Goal: Task Accomplishment & Management: Manage account settings

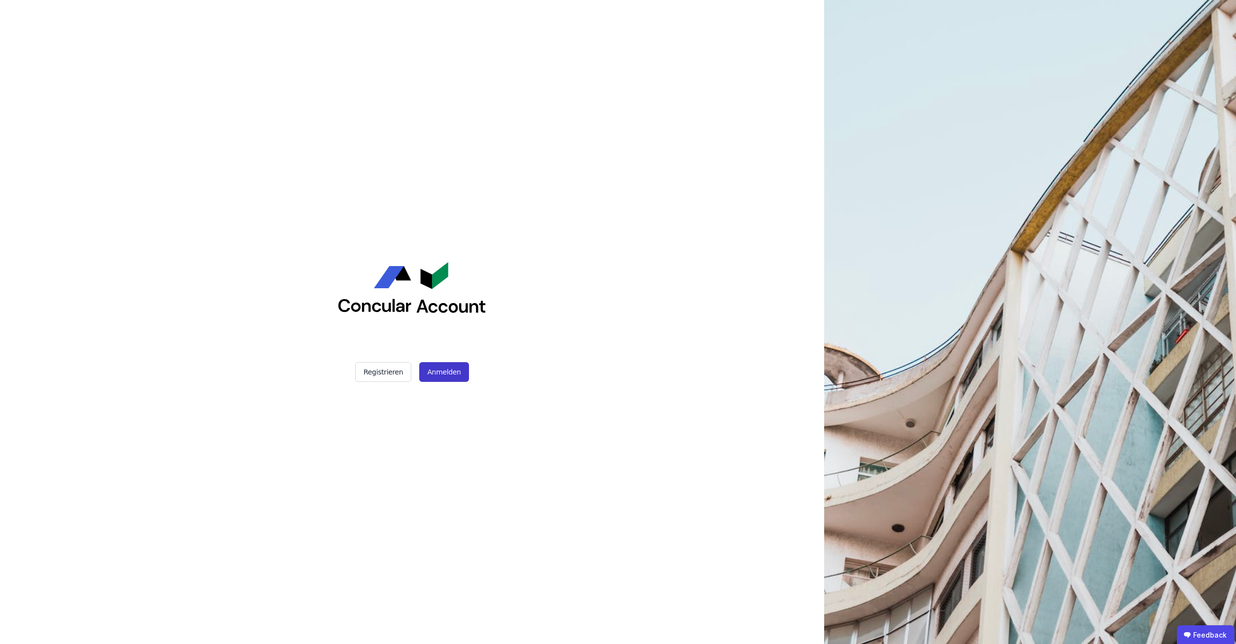
click at [439, 374] on button "Anmelden" at bounding box center [443, 372] width 49 height 20
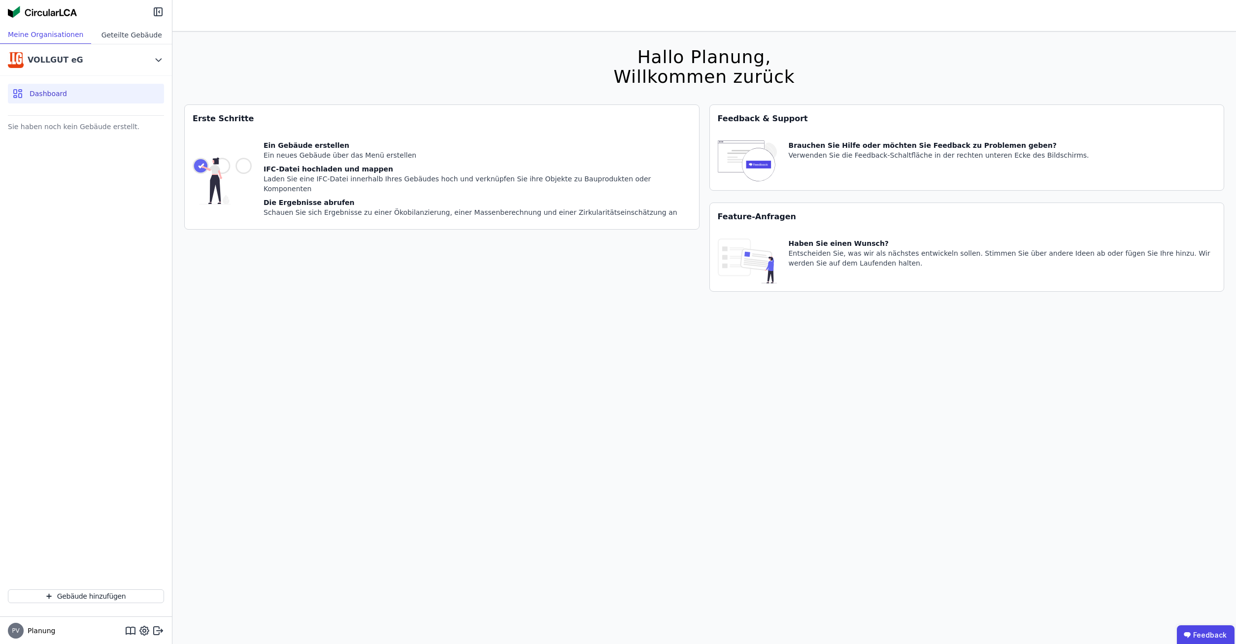
click at [120, 29] on div "Geteilte Gebäude" at bounding box center [131, 35] width 81 height 18
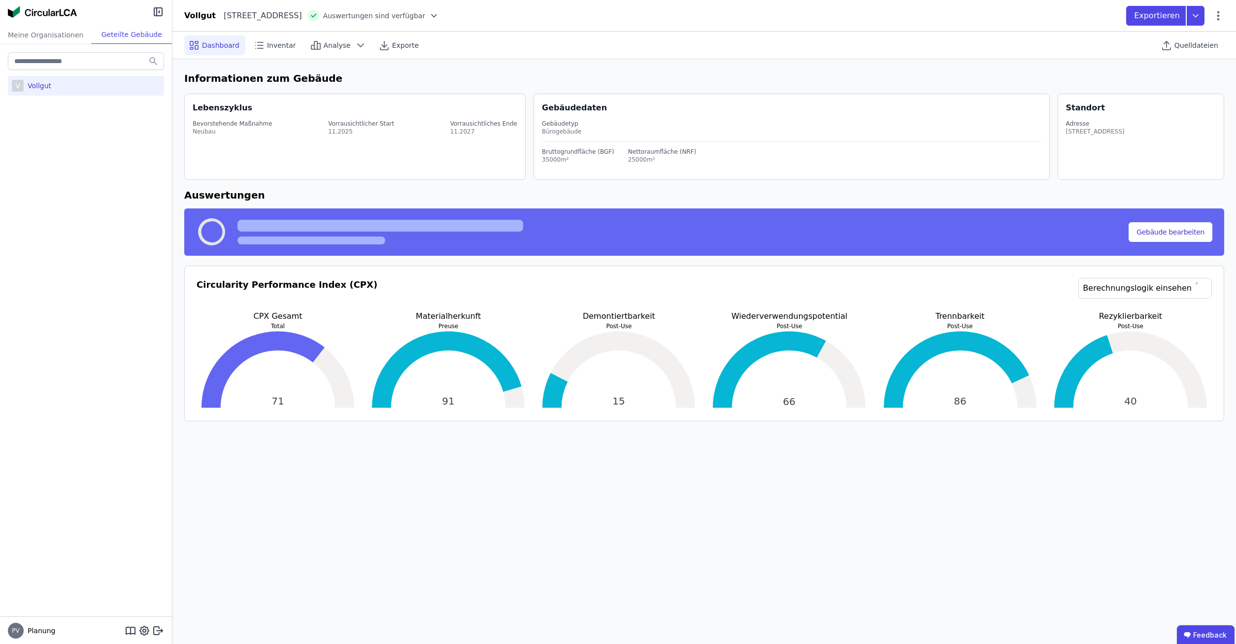
select select "*"
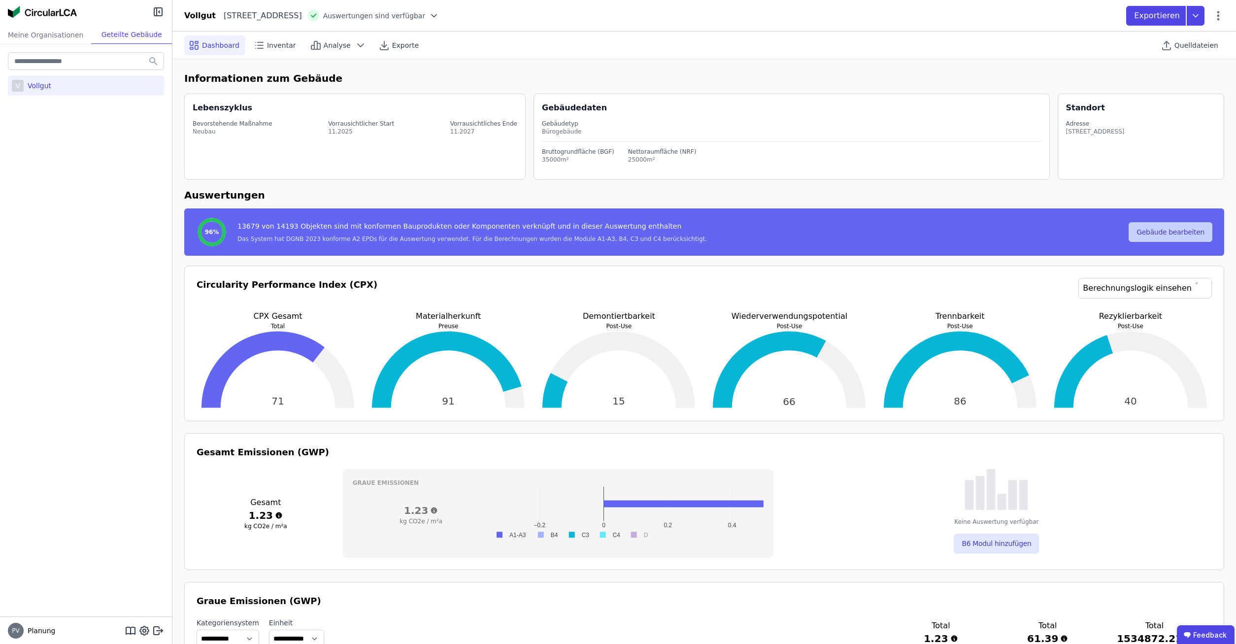
click at [1167, 233] on button "Gebäude bearbeiten" at bounding box center [1171, 232] width 84 height 20
select select "**********"
select select "*"
select select "**********"
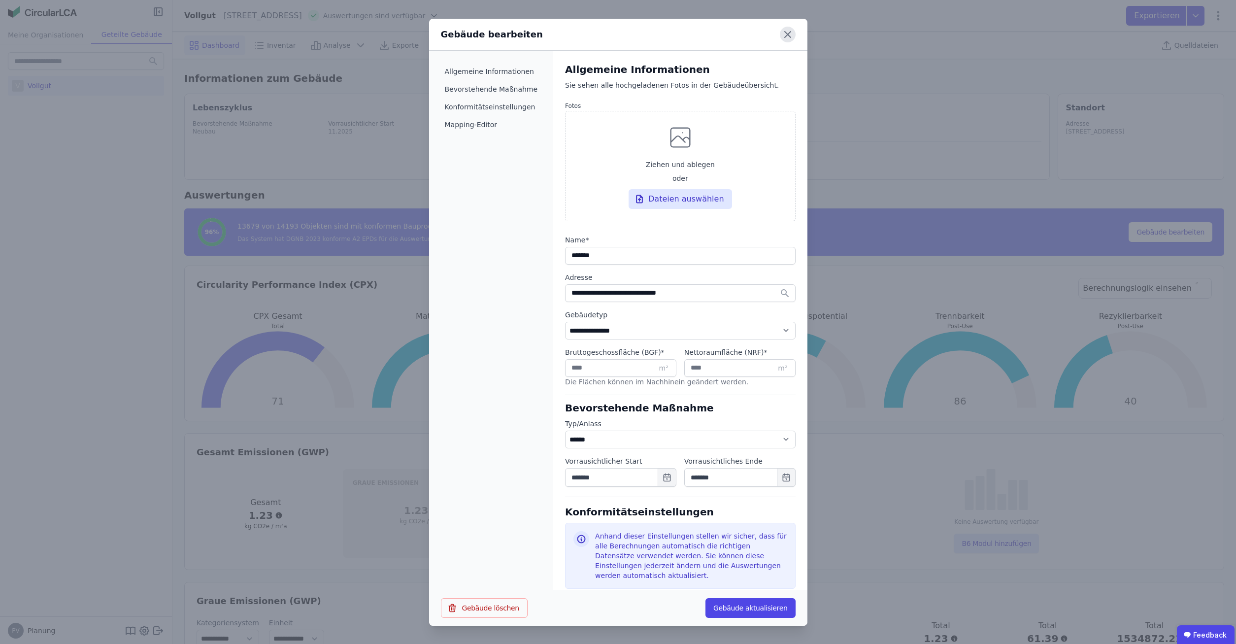
click at [789, 38] on icon at bounding box center [788, 35] width 16 height 16
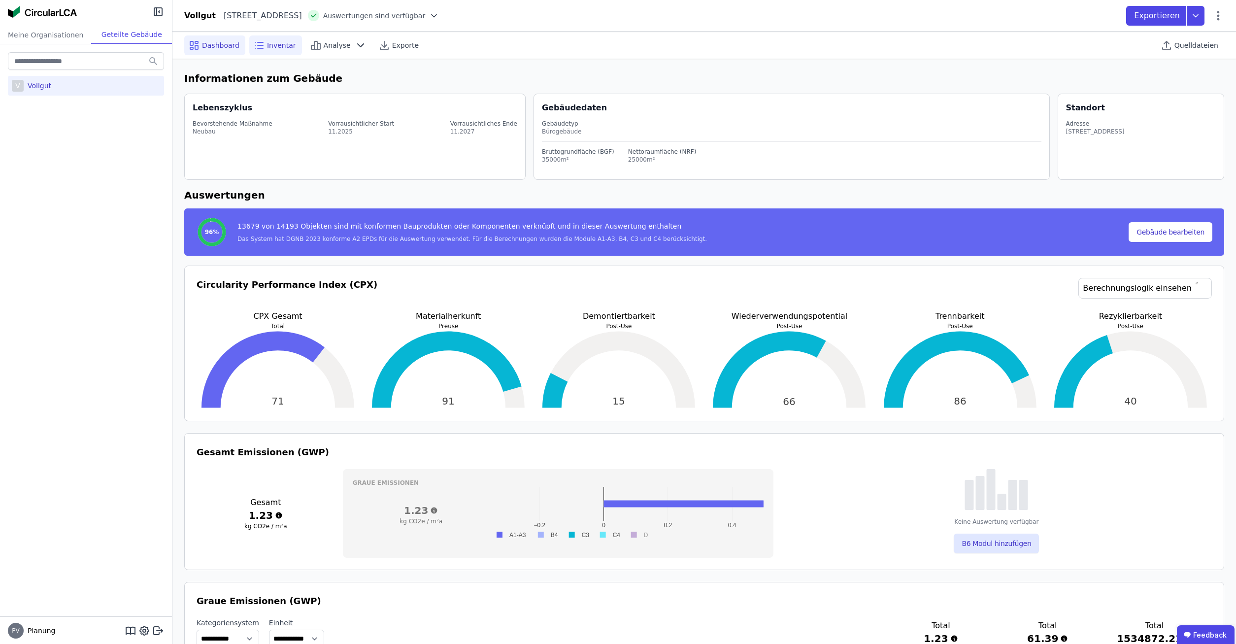
click at [279, 42] on span "Inventar" at bounding box center [281, 45] width 29 height 10
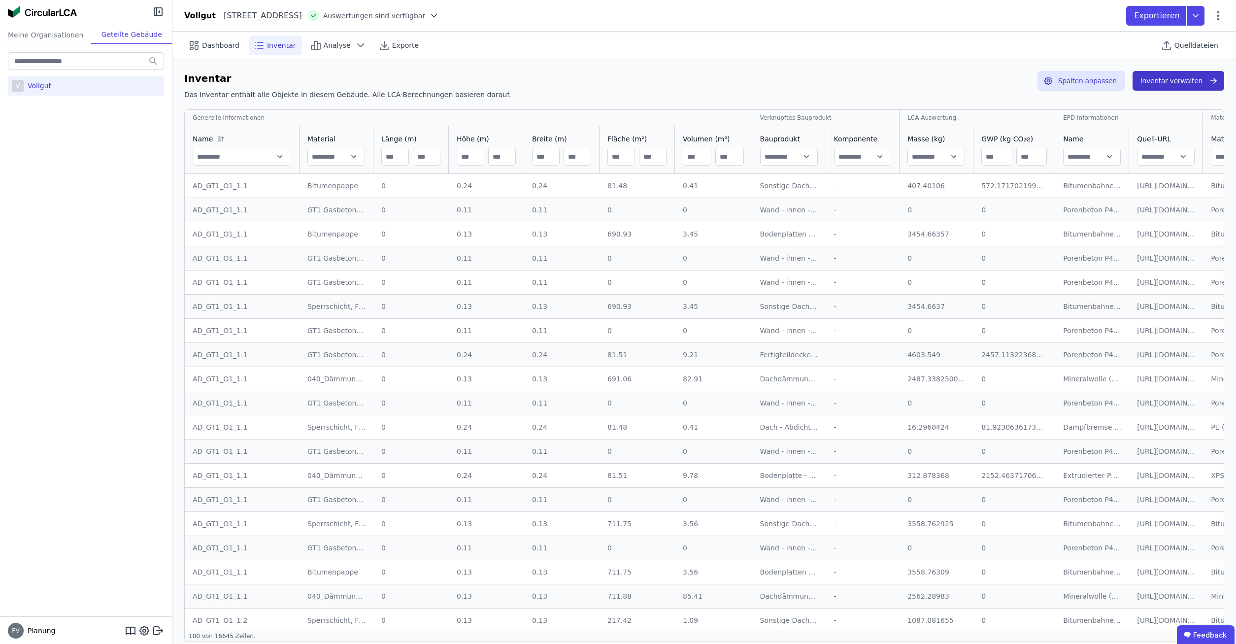
click at [1192, 83] on button "Inventar verwalten" at bounding box center [1179, 81] width 92 height 20
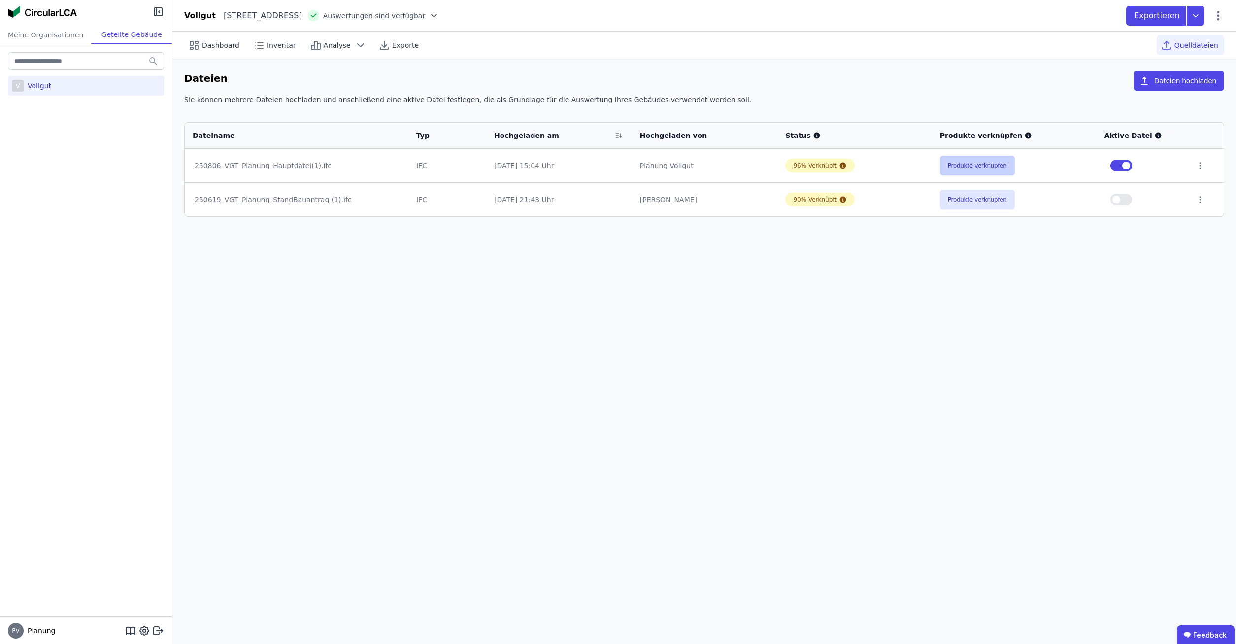
click at [976, 167] on button "Produkte verknüpfen" at bounding box center [977, 166] width 75 height 20
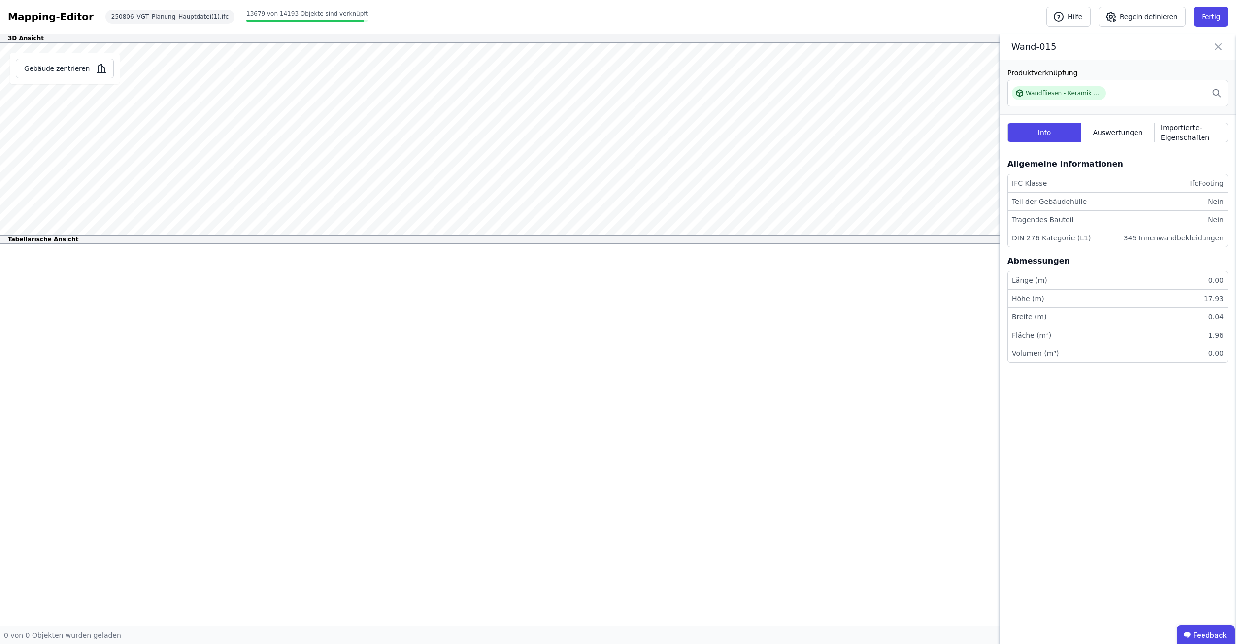
click at [1219, 44] on icon at bounding box center [1218, 47] width 12 height 14
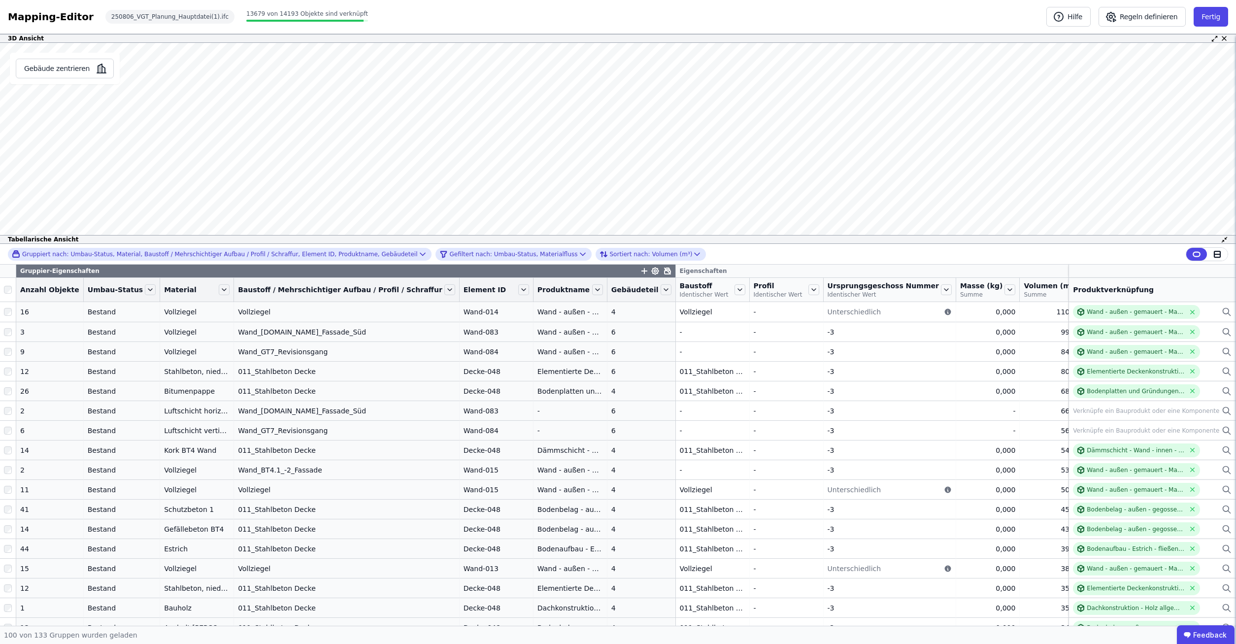
click at [1153, 290] on icon at bounding box center [1158, 289] width 11 height 11
click at [1151, 341] on li "Nach “Materialfluss” gruppieren" at bounding box center [1242, 338] width 182 height 18
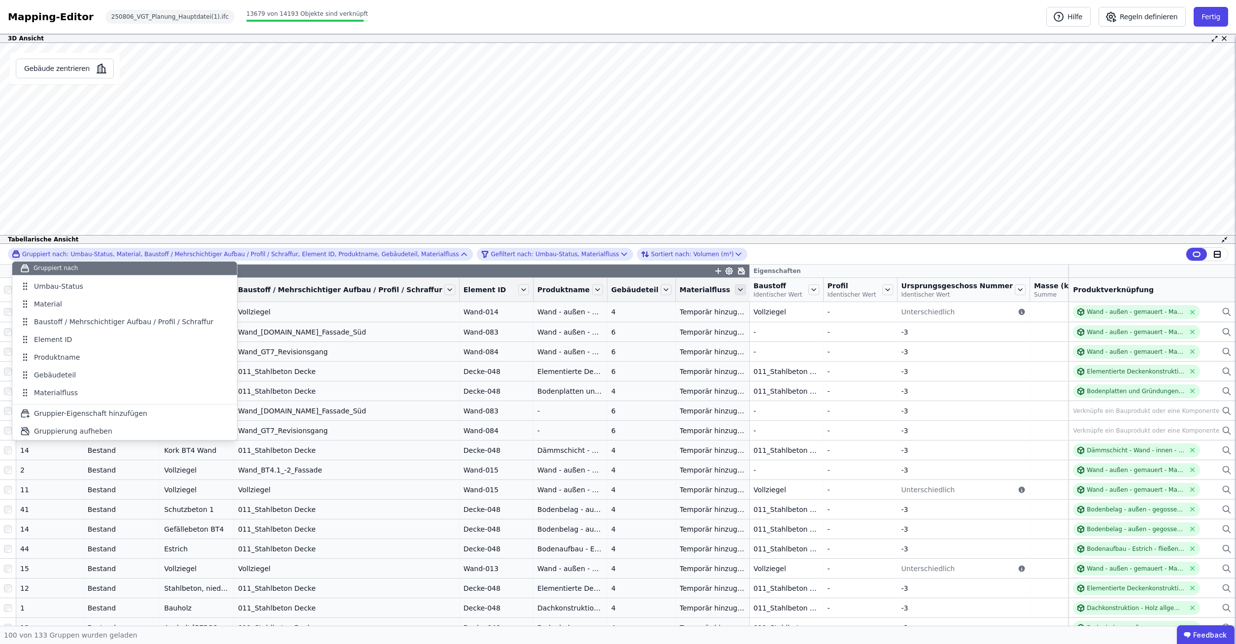
click at [735, 287] on icon at bounding box center [740, 289] width 11 height 11
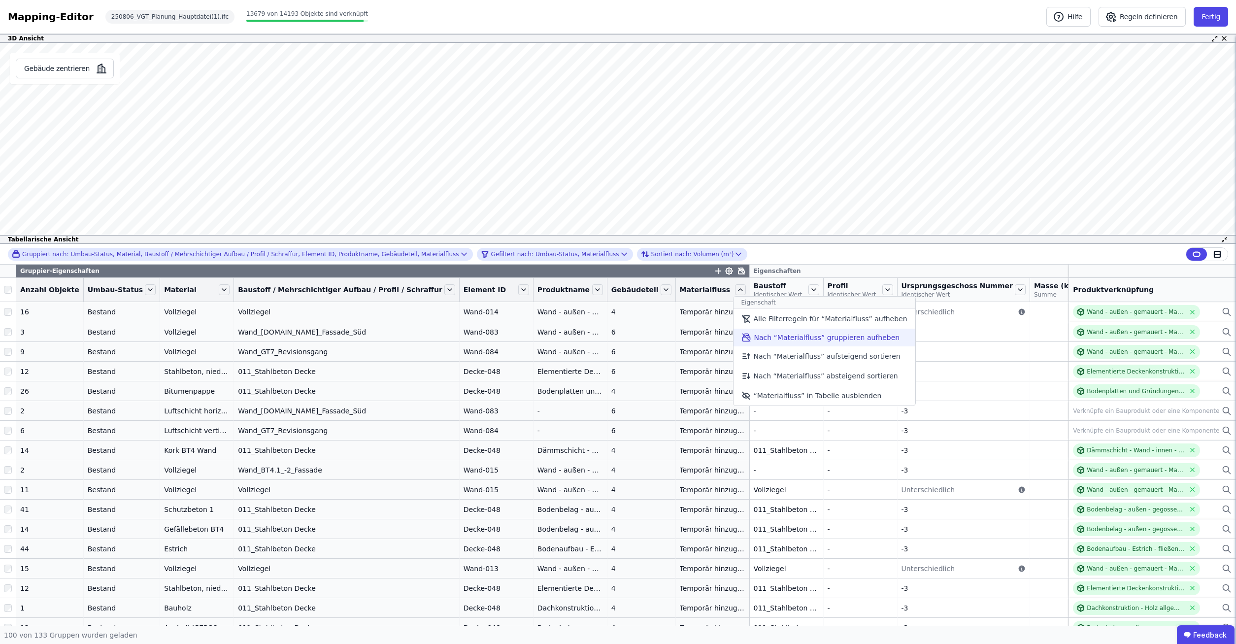
click at [734, 331] on li "Nach “Materialfluss” gruppieren aufheben" at bounding box center [825, 338] width 182 height 18
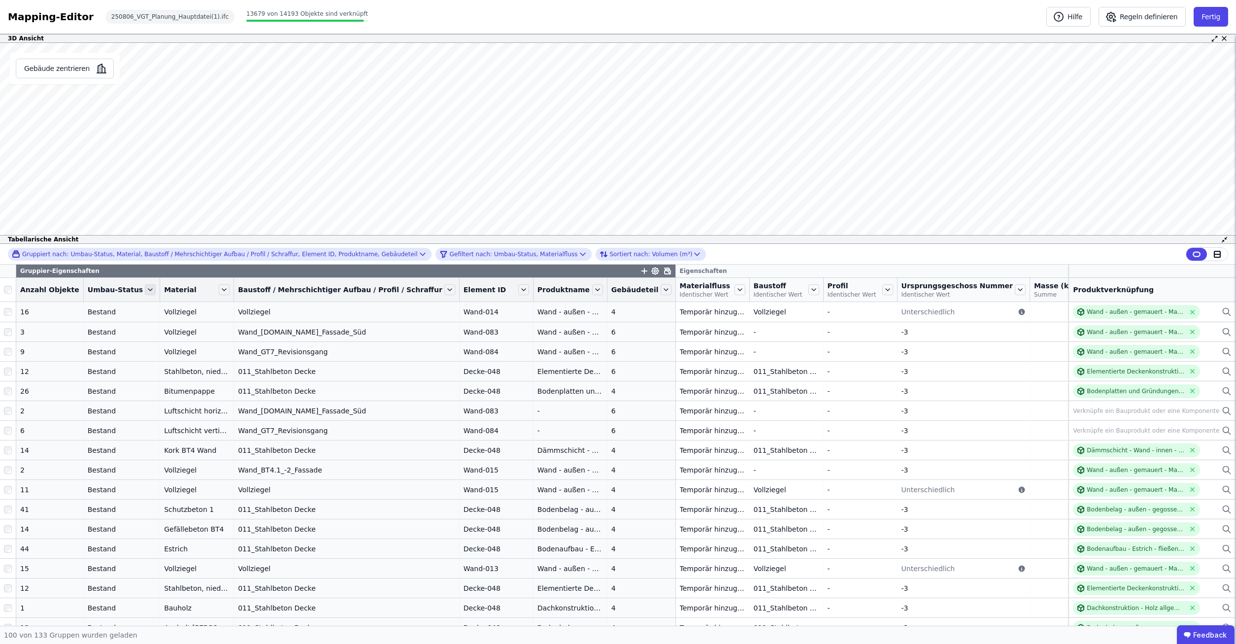
click at [145, 289] on icon at bounding box center [150, 289] width 11 height 11
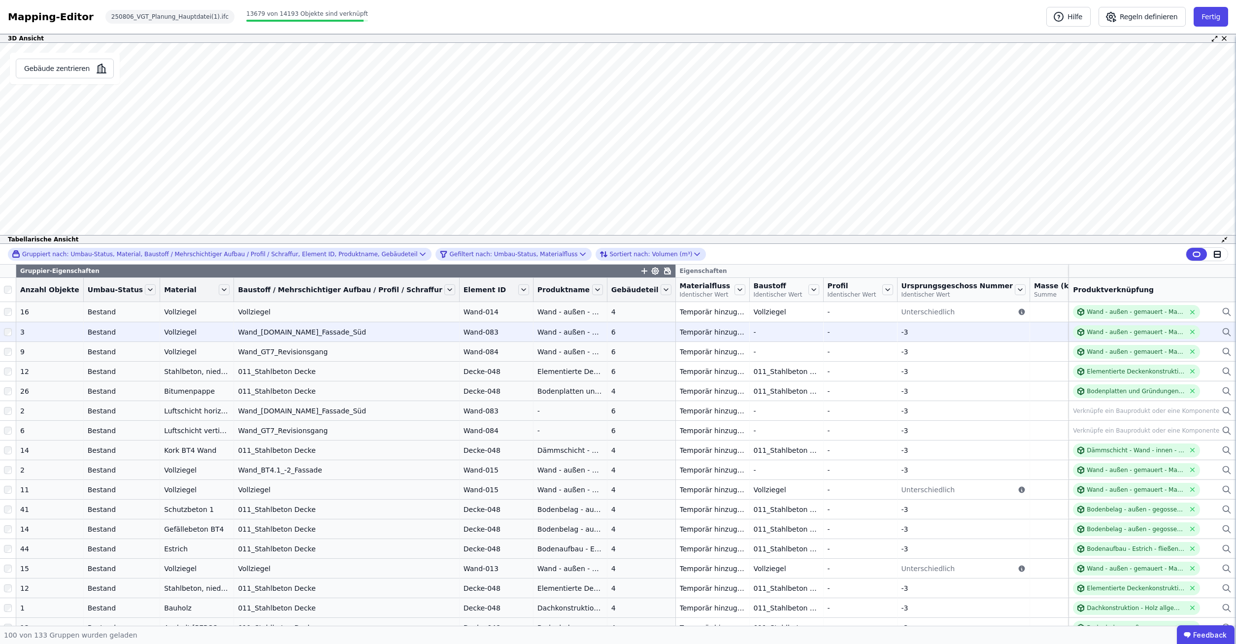
click at [101, 324] on td "Bestand Bestand" at bounding box center [122, 332] width 76 height 20
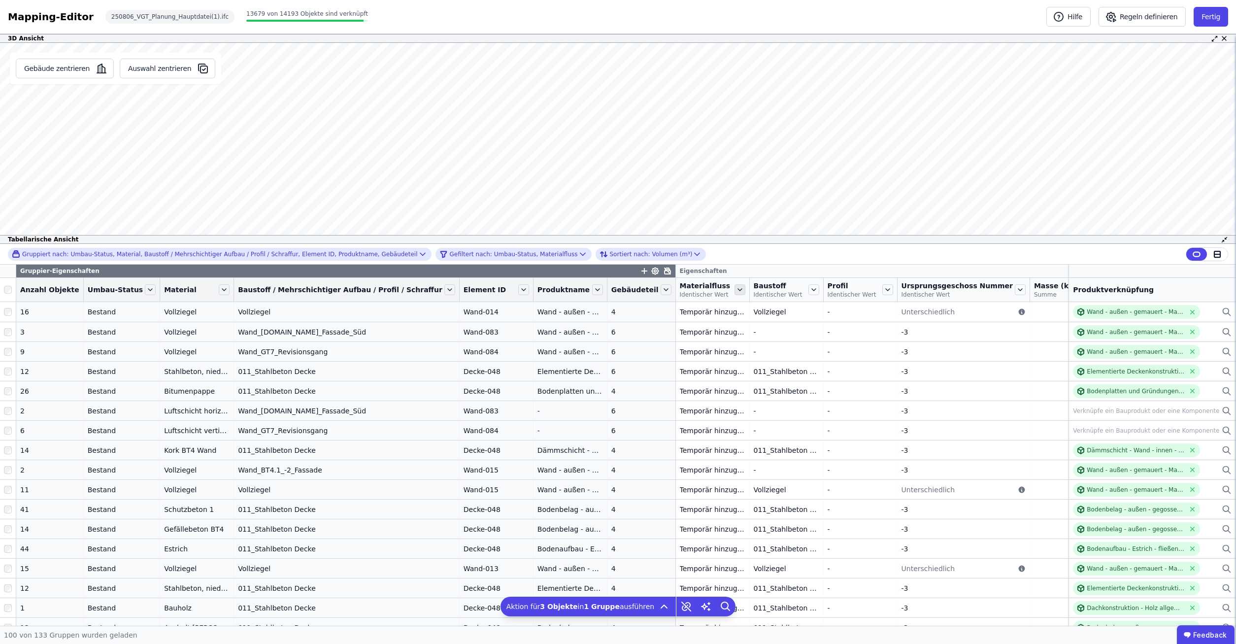
click at [735, 292] on icon at bounding box center [740, 289] width 11 height 11
click at [733, 336] on li "Nach “Materialfluss” gruppieren" at bounding box center [824, 338] width 182 height 18
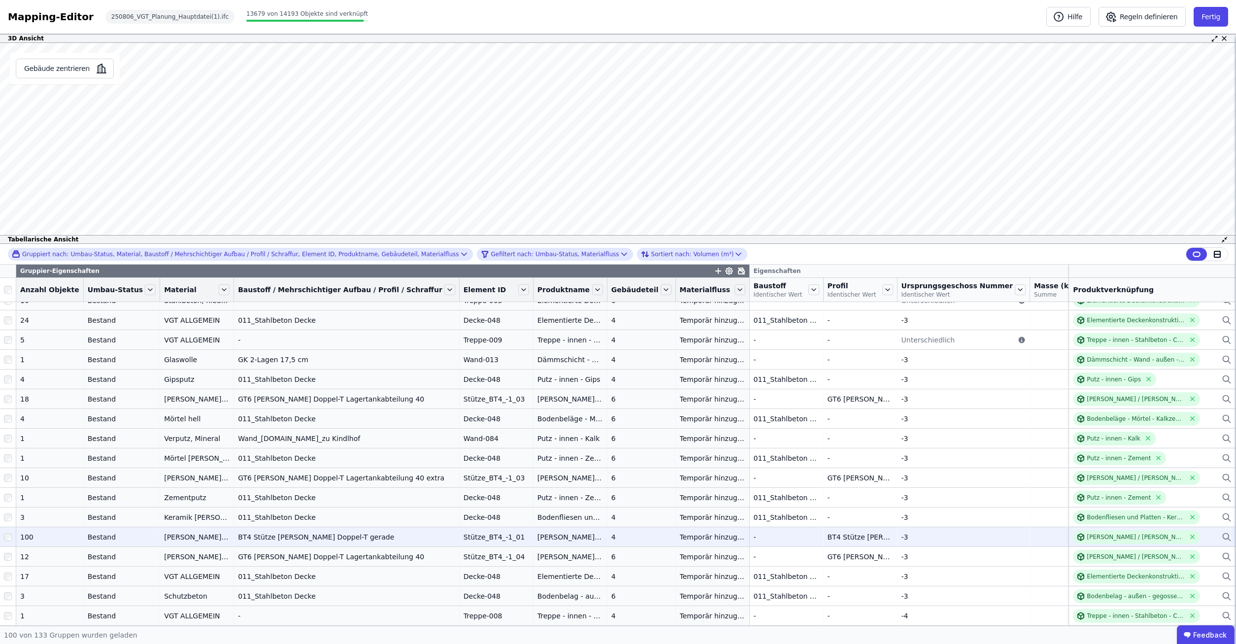
scroll to position [1552, 0]
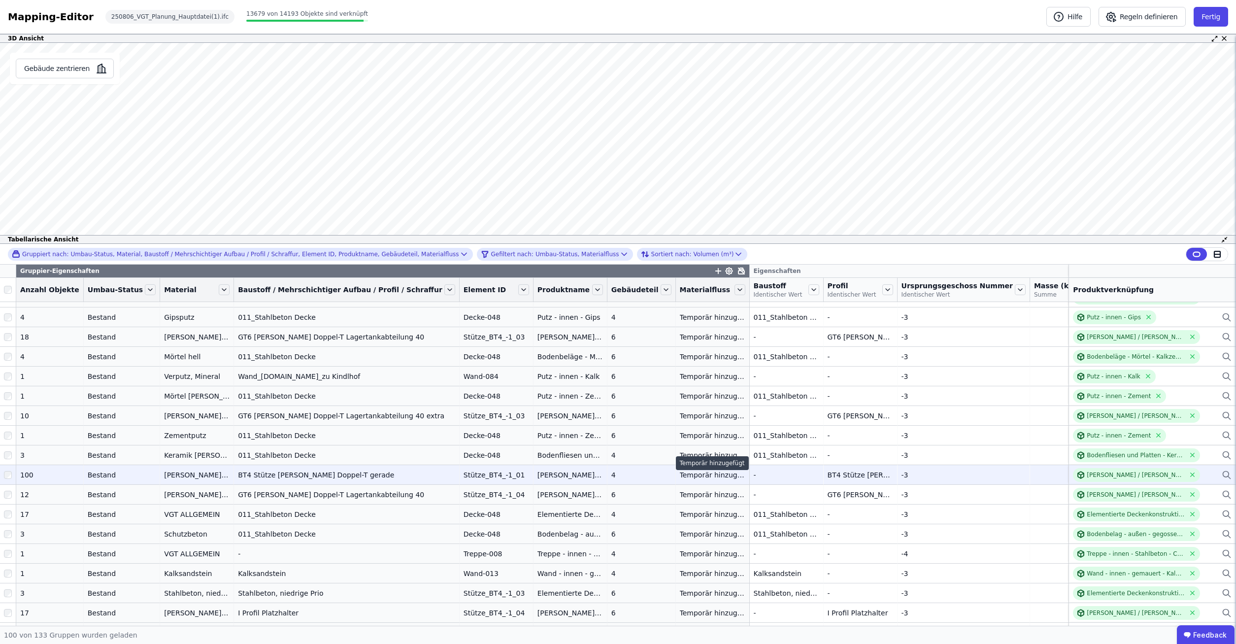
click at [680, 474] on div "Temporär hinzugefügt" at bounding box center [713, 475] width 66 height 10
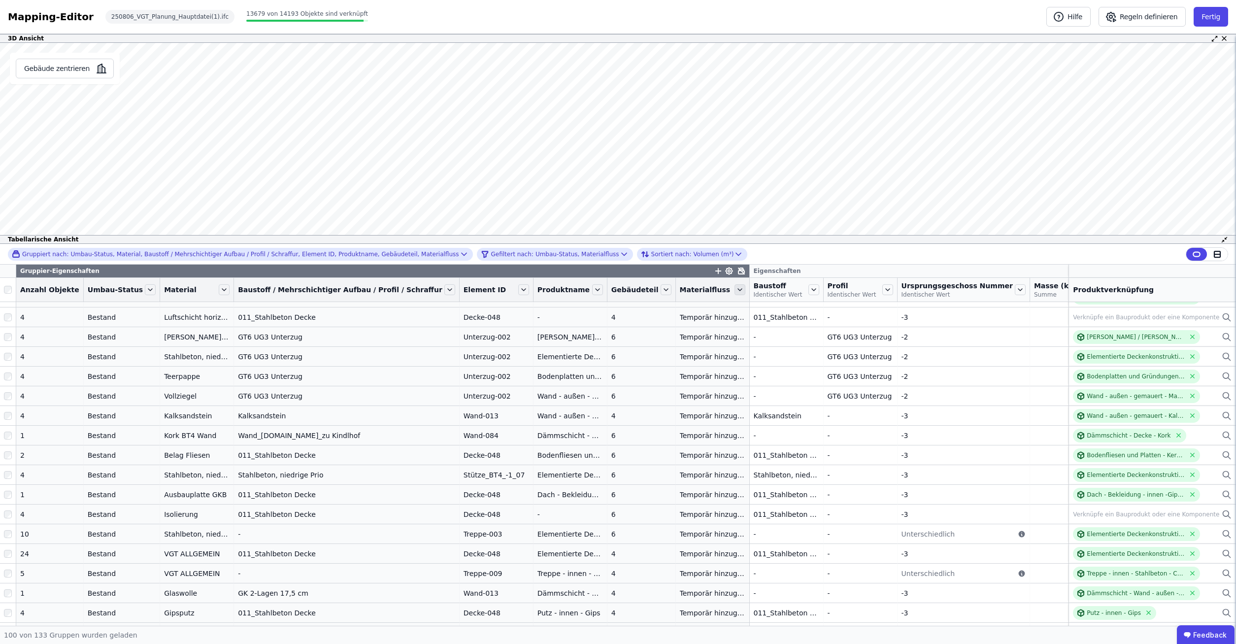
scroll to position [1242, 0]
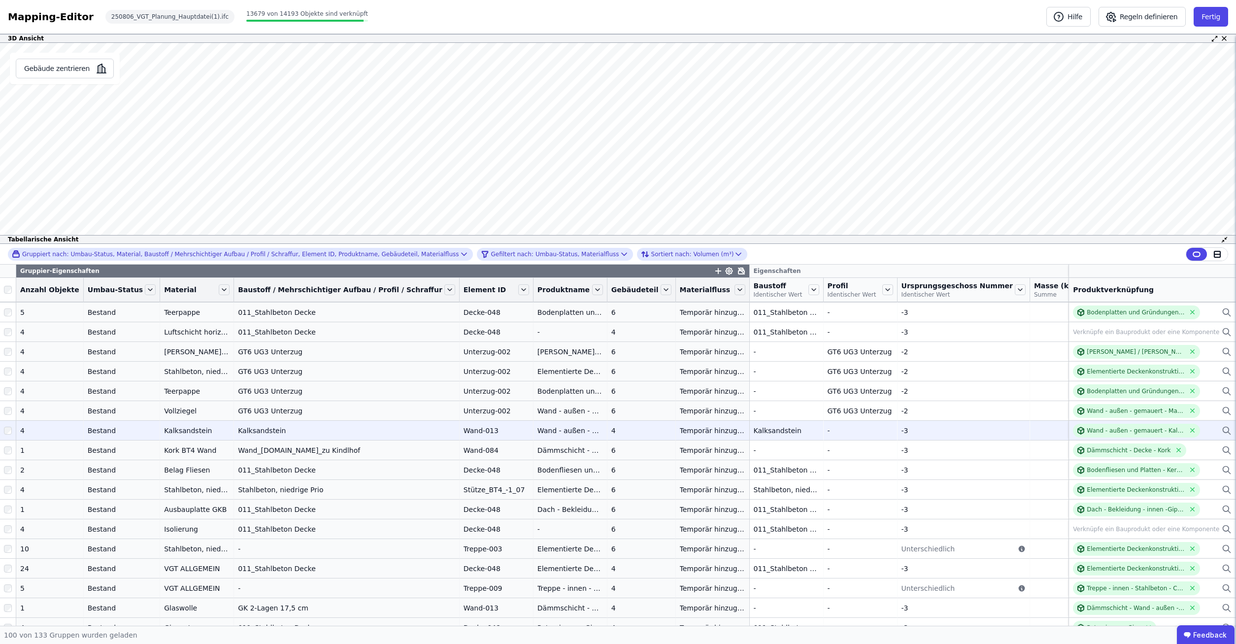
click at [680, 411] on div "Temporär hinzugefügt" at bounding box center [713, 411] width 66 height 10
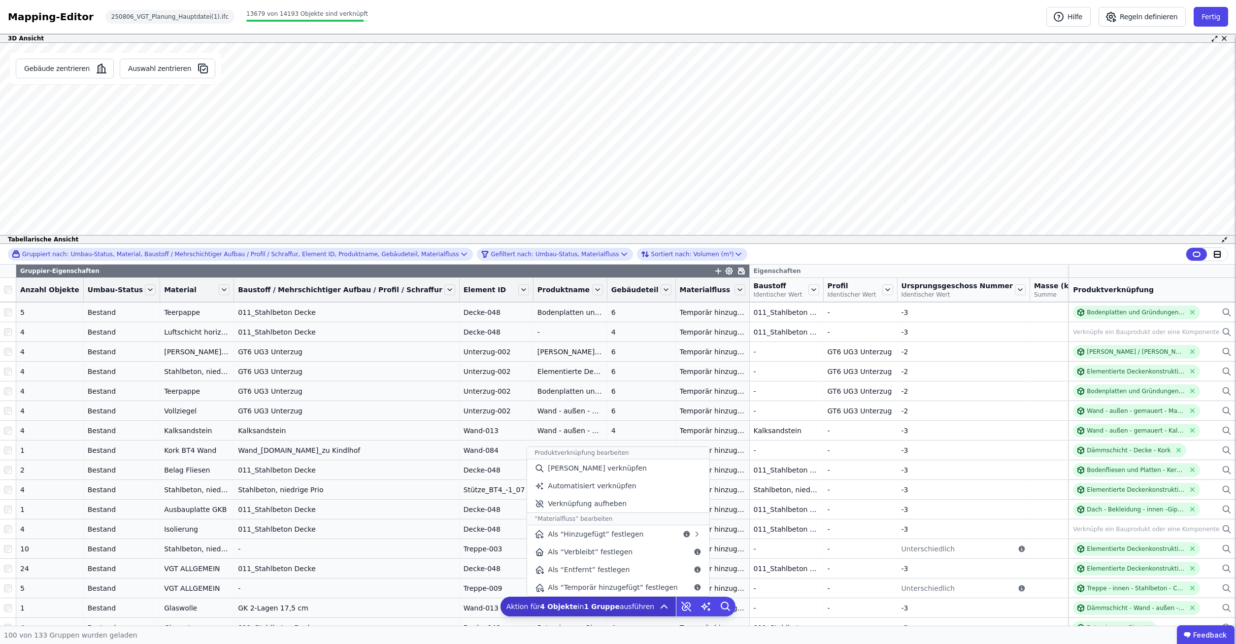
click at [658, 606] on icon at bounding box center [664, 607] width 12 height 12
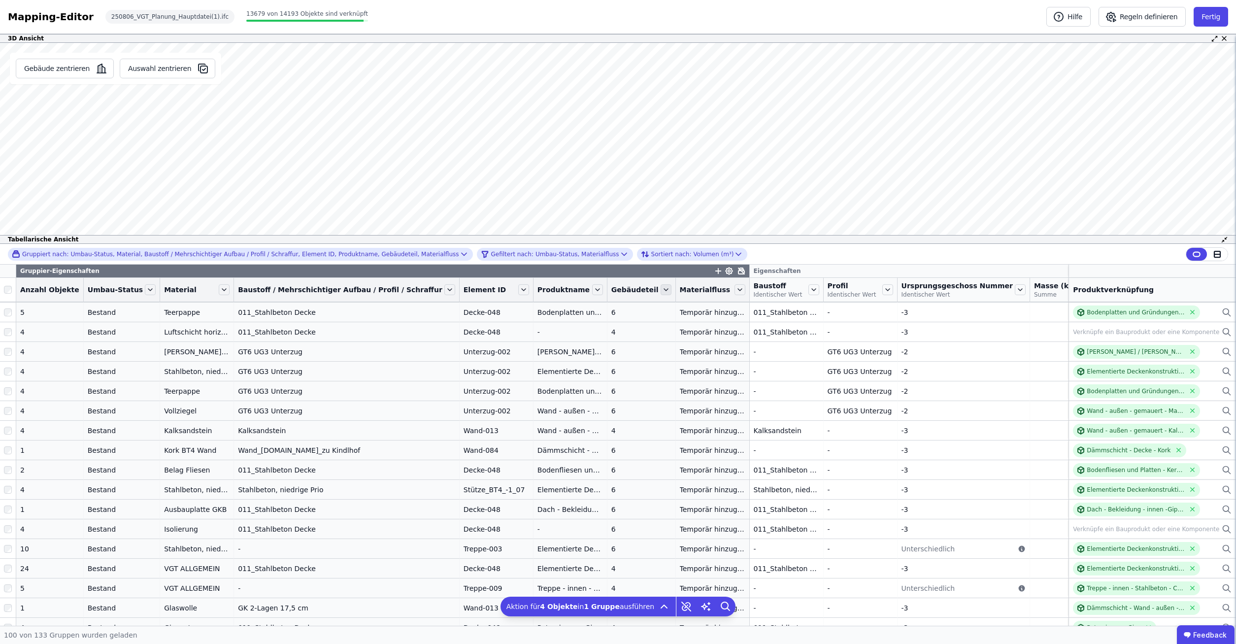
click at [661, 289] on icon at bounding box center [666, 289] width 11 height 11
click at [545, 291] on div "Produktname" at bounding box center [570, 289] width 73 height 17
click at [222, 290] on icon at bounding box center [224, 290] width 4 height 2
click at [244, 334] on li "Nach “Material” gruppieren aufheben" at bounding box center [296, 338] width 159 height 18
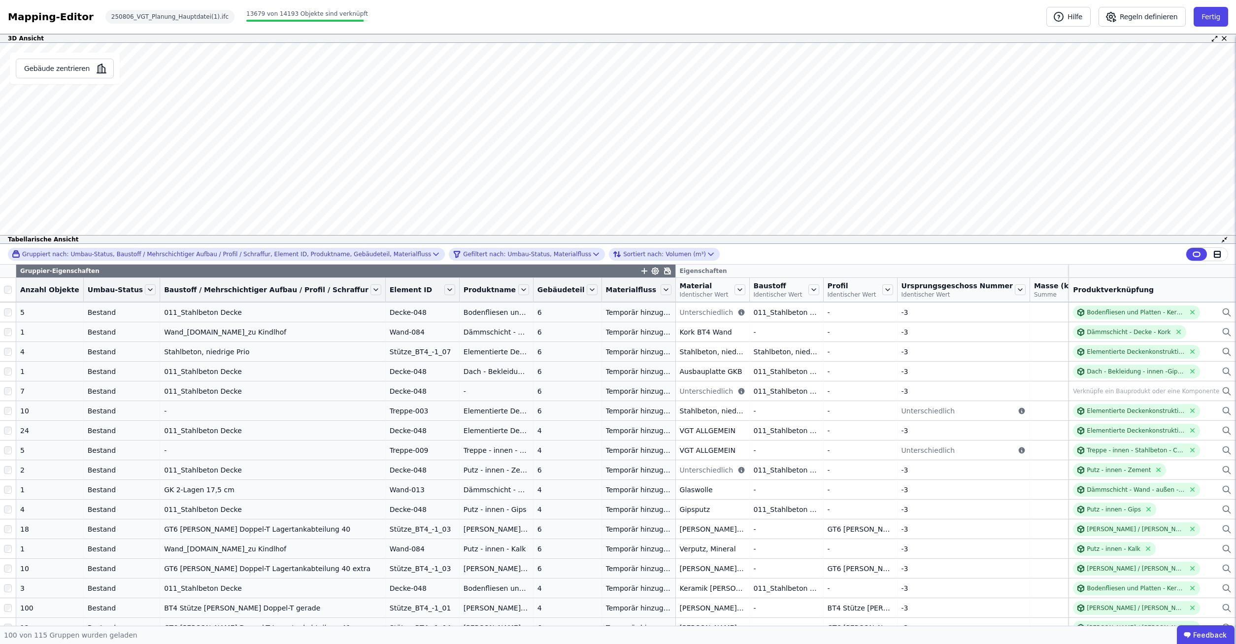
click at [369, 289] on div at bounding box center [375, 289] width 13 height 11
click at [370, 288] on icon at bounding box center [375, 289] width 11 height 11
click at [369, 334] on li "Nach “Baustoff &#x2F; Me...” gruppieren aufheben" at bounding box center [472, 338] width 206 height 18
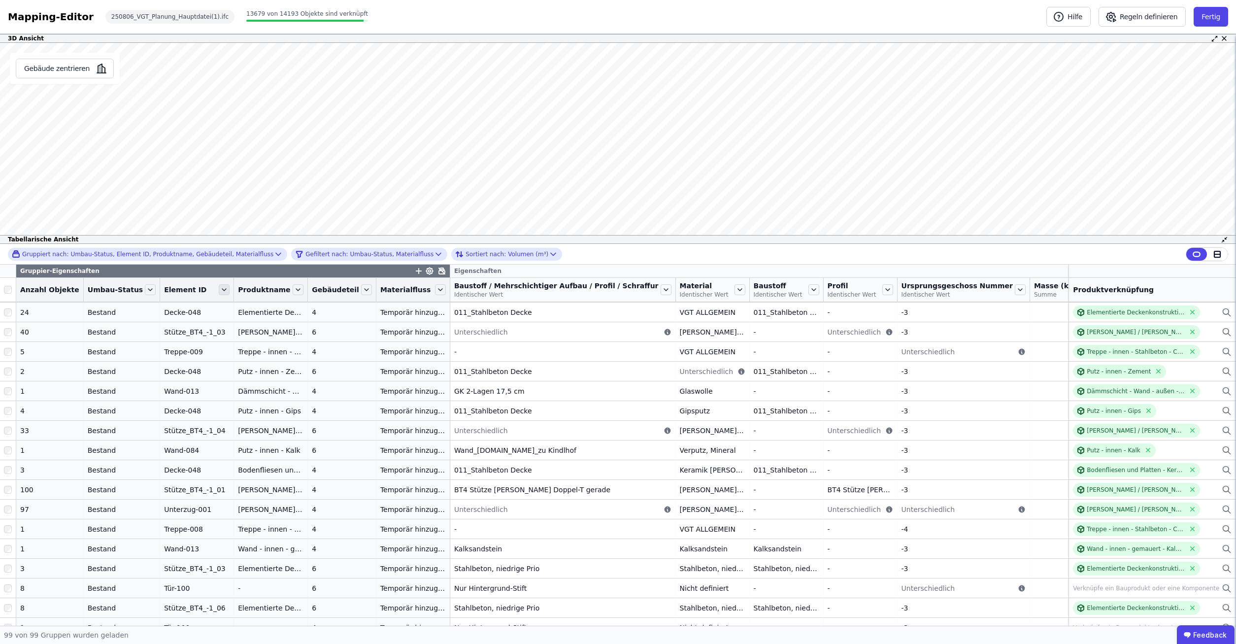
click at [219, 290] on icon at bounding box center [224, 289] width 11 height 11
click at [248, 337] on li "Nach “Element ID” gruppieren aufheben" at bounding box center [301, 338] width 169 height 18
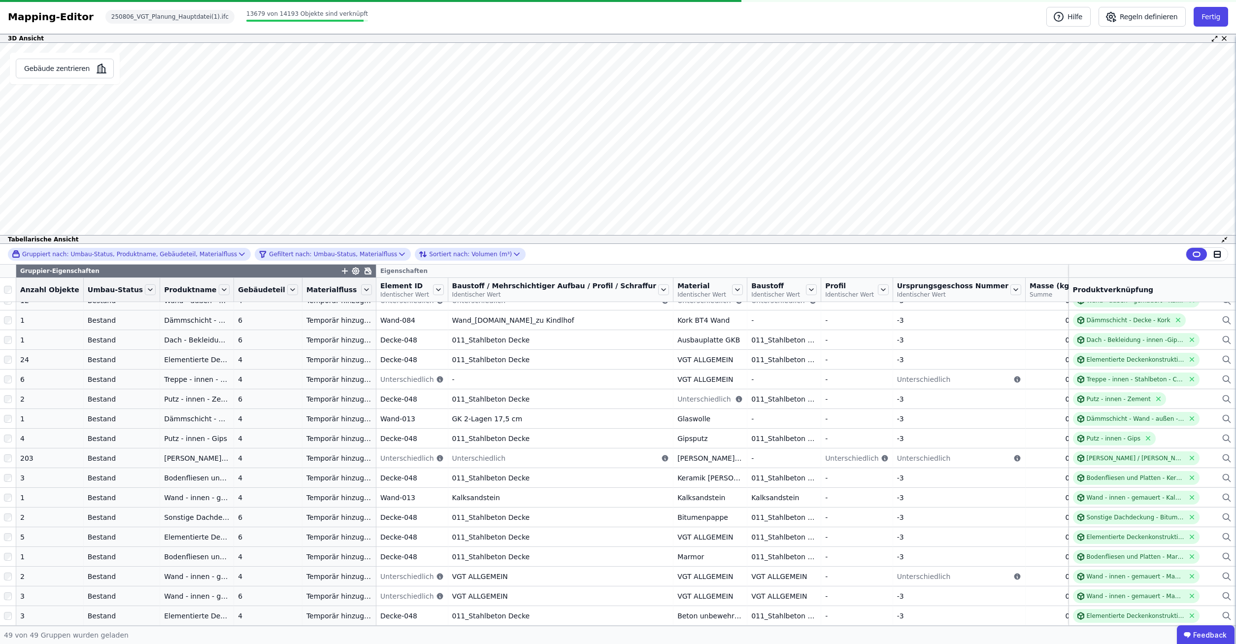
scroll to position [642, 0]
click at [219, 288] on icon at bounding box center [224, 289] width 11 height 11
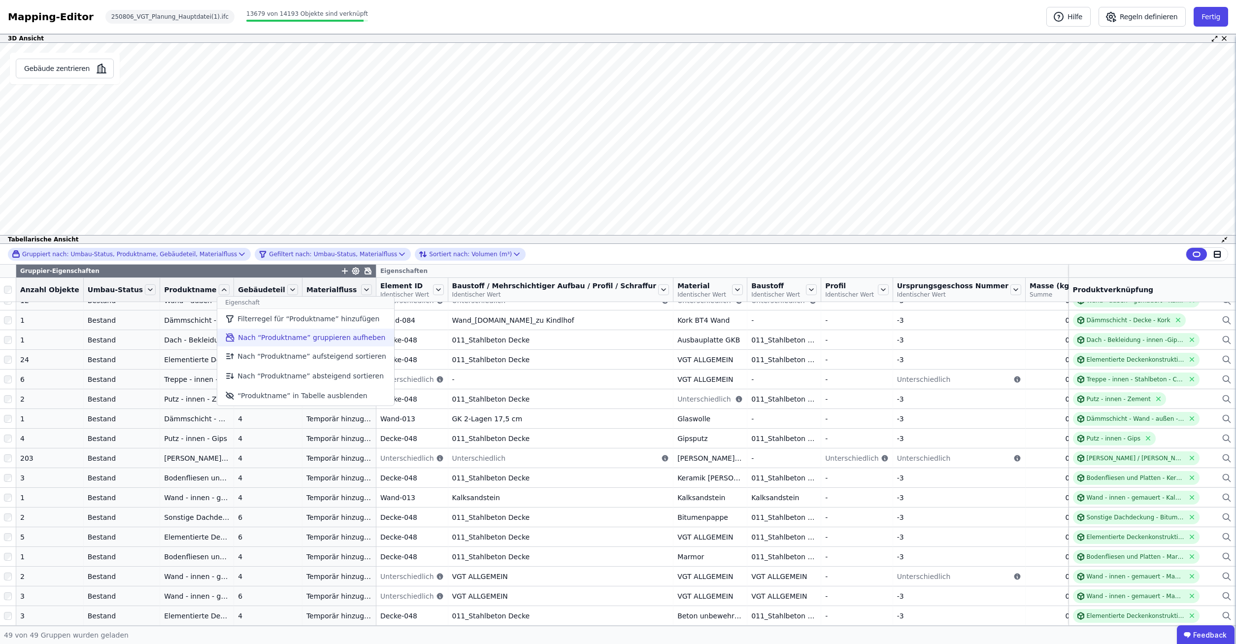
click at [240, 333] on li "Nach “Produktname” gruppieren aufheben" at bounding box center [305, 338] width 177 height 18
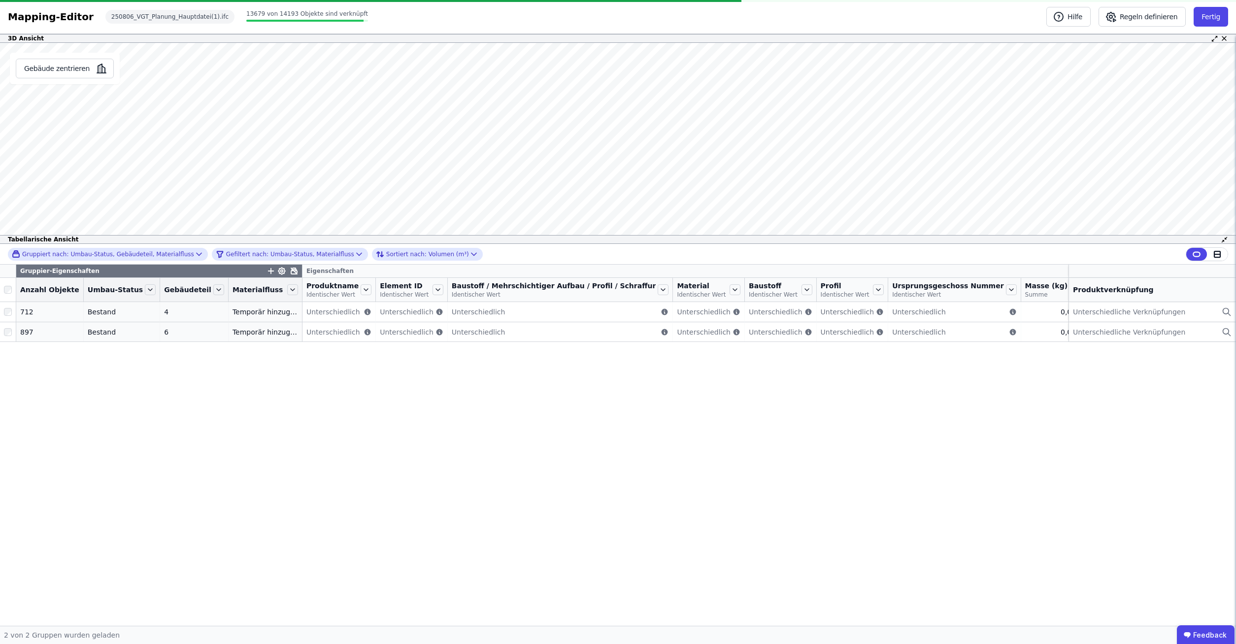
scroll to position [0, 0]
click at [354, 256] on icon at bounding box center [359, 254] width 10 height 10
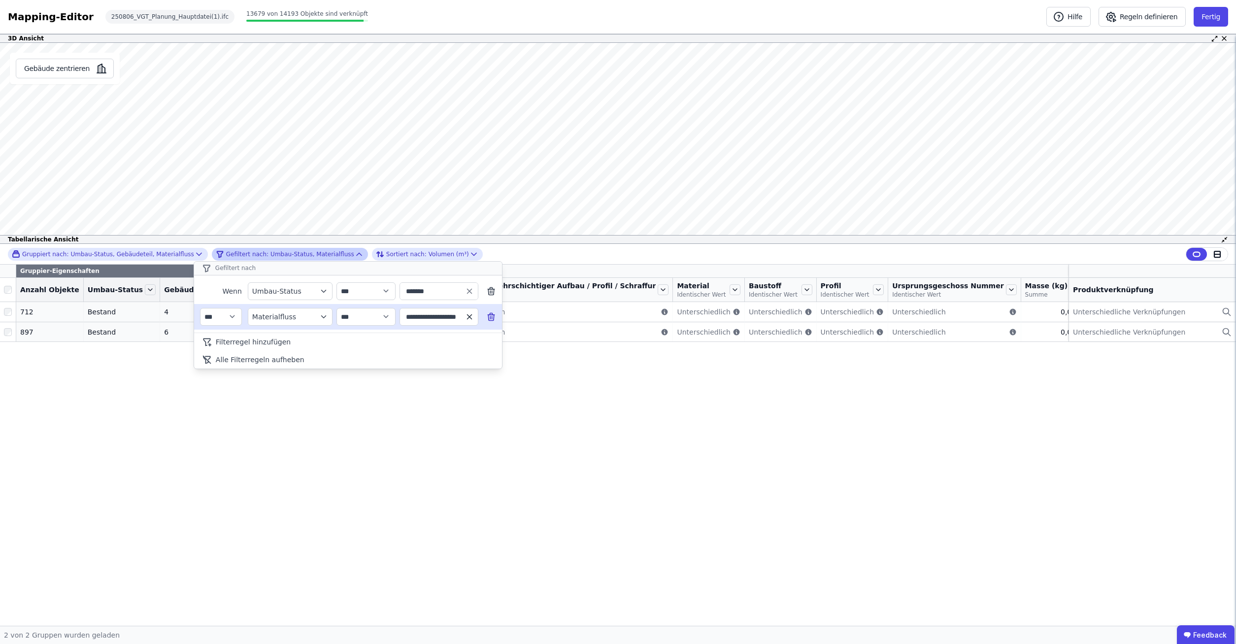
click at [471, 316] on icon "button" at bounding box center [469, 316] width 9 height 9
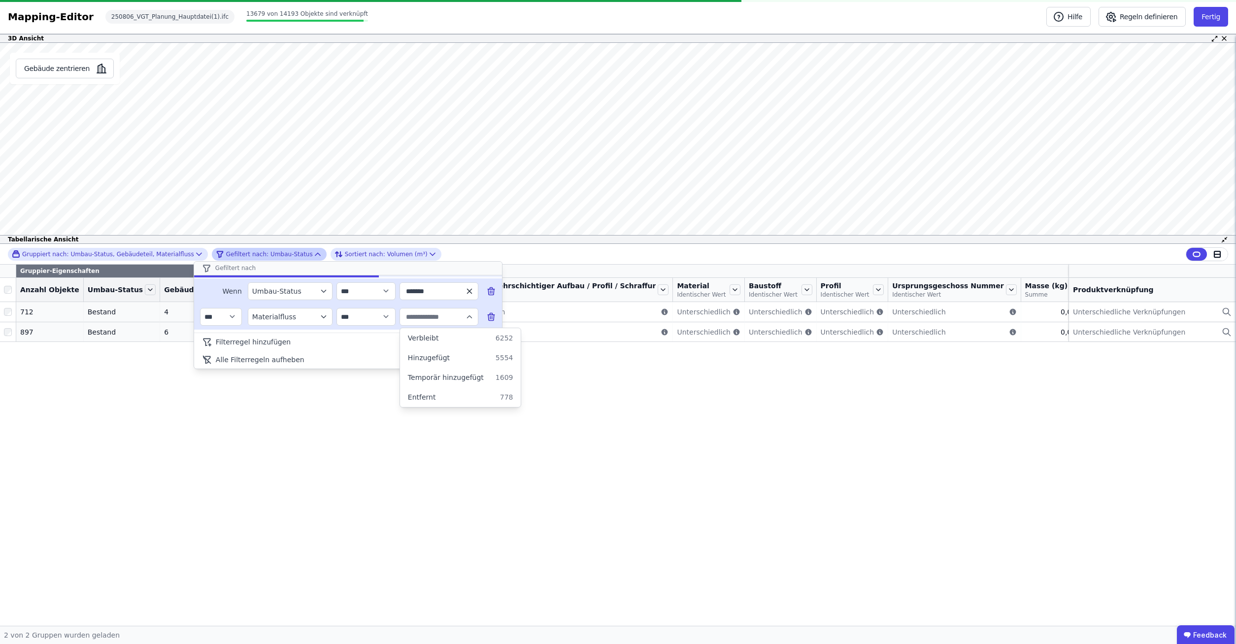
click at [469, 292] on icon "button" at bounding box center [469, 291] width 4 height 4
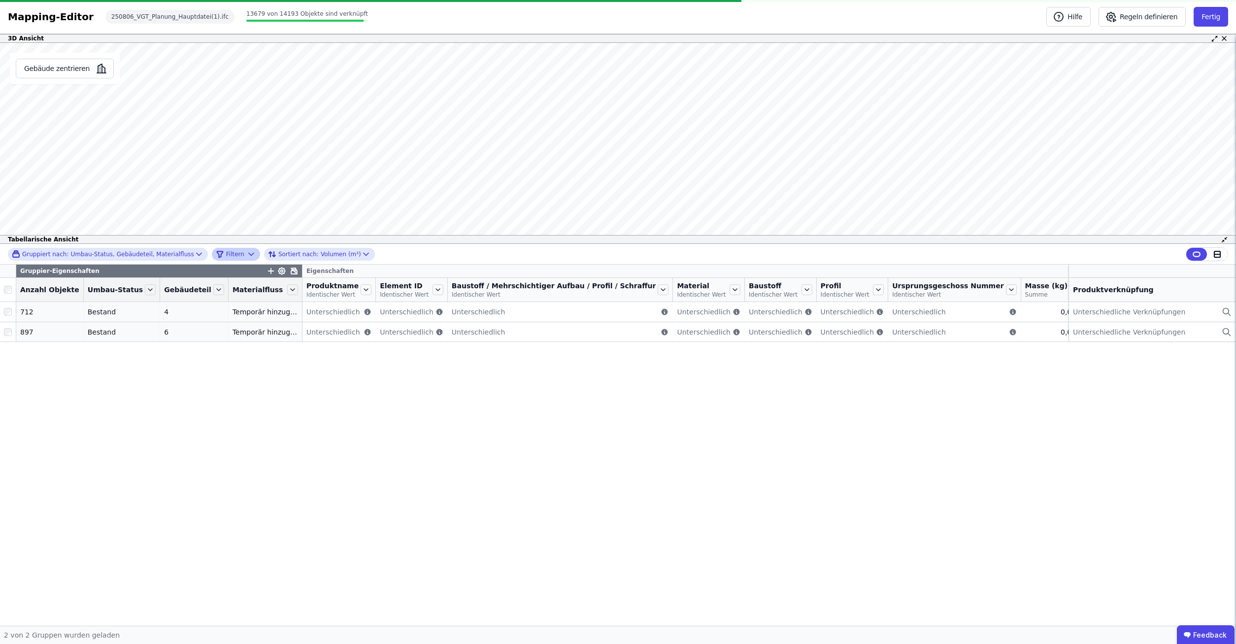
click at [437, 243] on div "Tabellarische Ansicht" at bounding box center [618, 239] width 1236 height 9
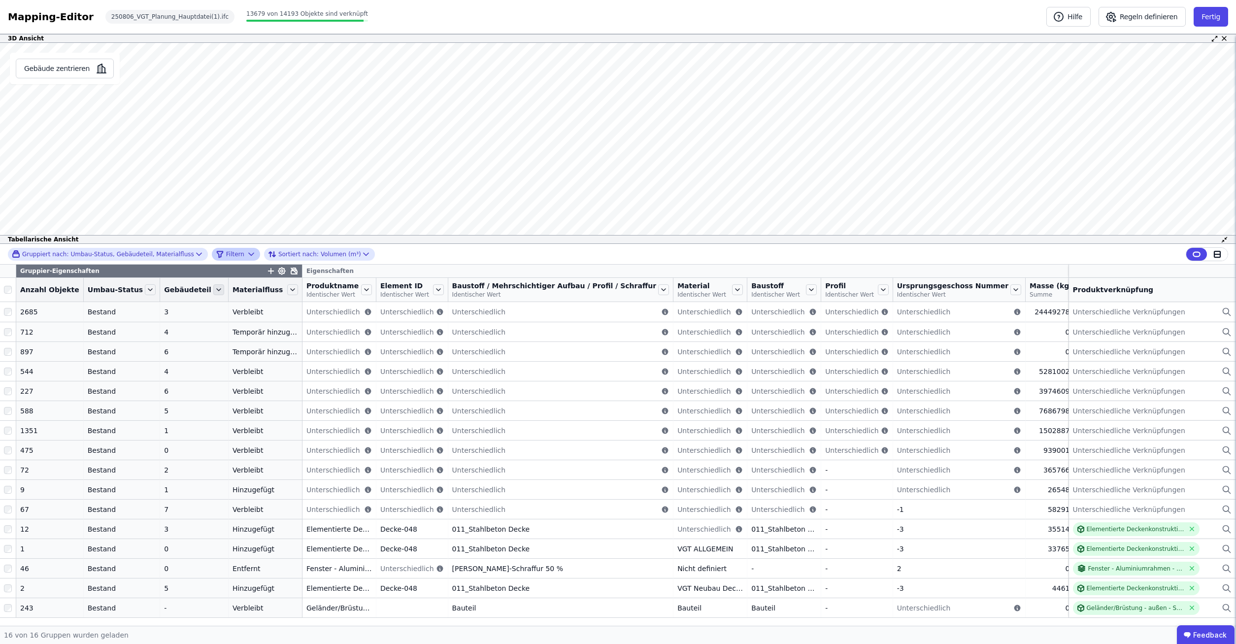
click at [213, 286] on icon at bounding box center [218, 289] width 11 height 11
click at [221, 331] on li "Nach “Gebäudeteil” gruppieren aufheben" at bounding box center [298, 338] width 173 height 18
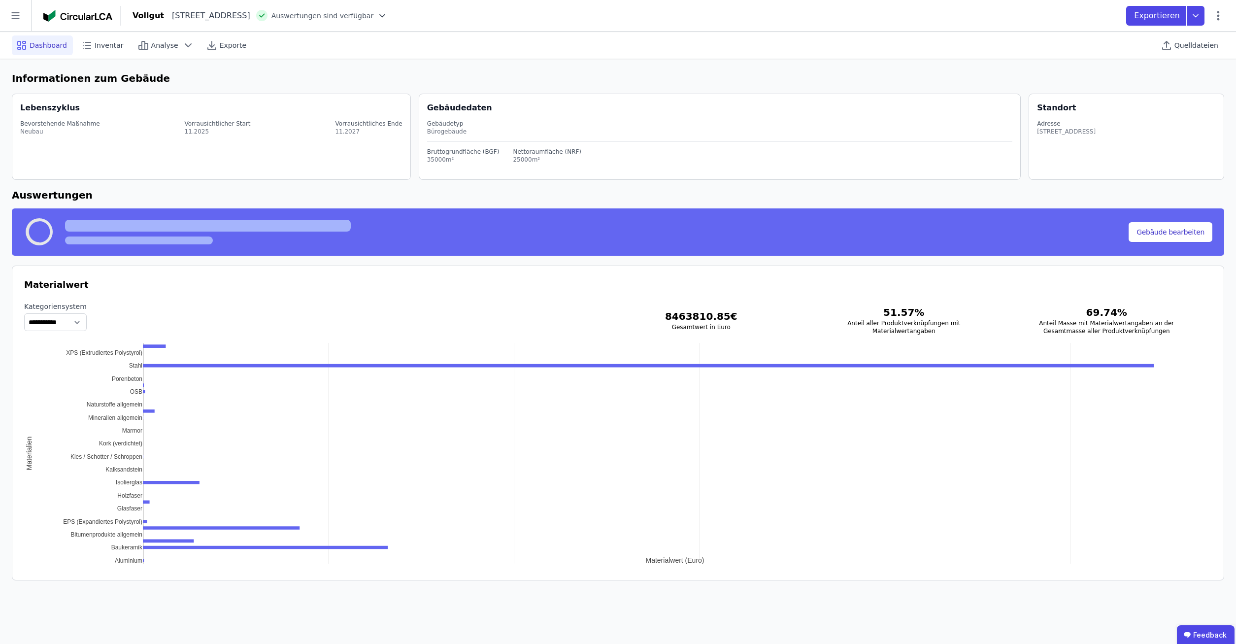
select select "*"
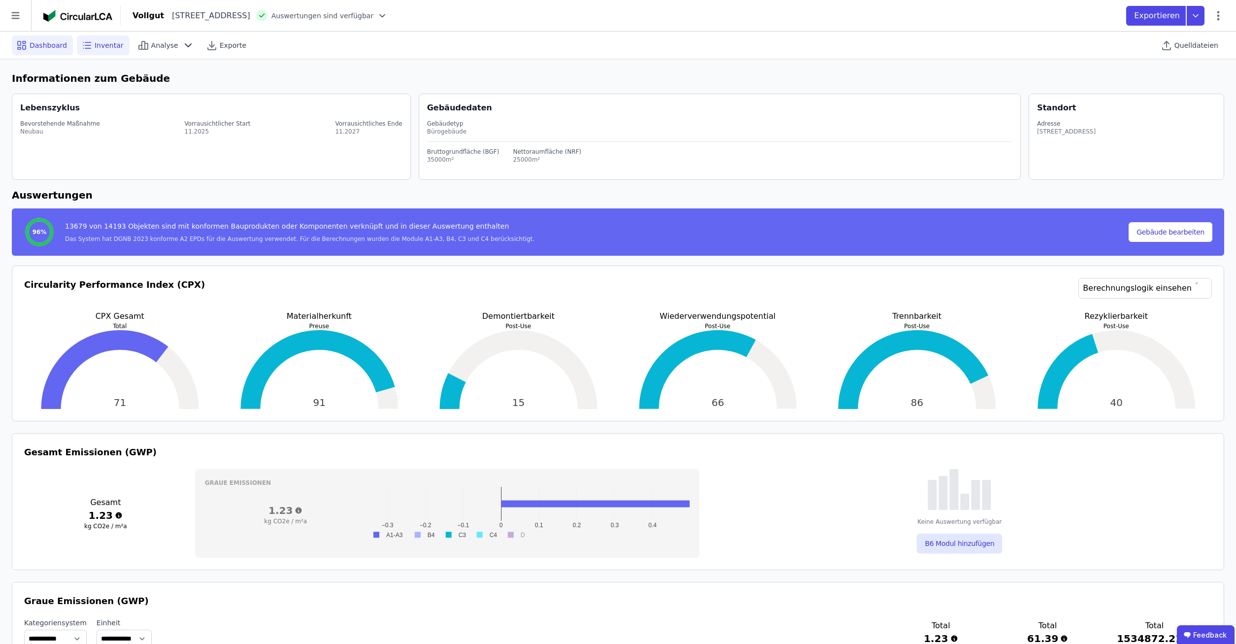
click at [99, 41] on span "Inventar" at bounding box center [109, 45] width 29 height 10
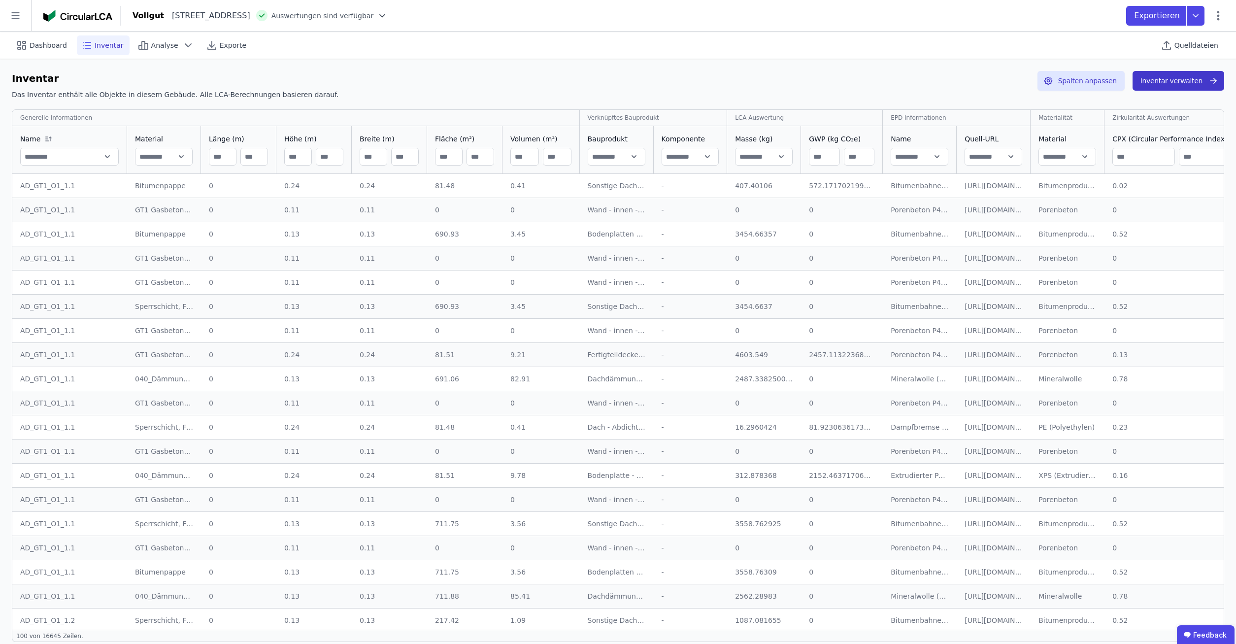
click at [1162, 86] on button "Inventar verwalten" at bounding box center [1179, 81] width 92 height 20
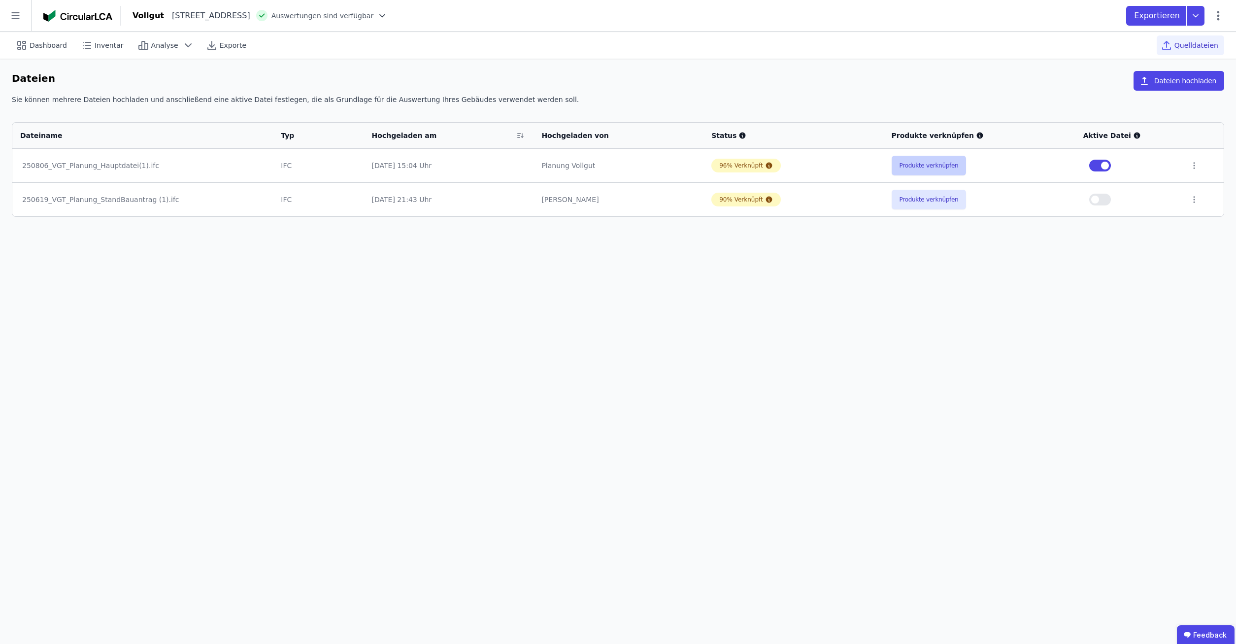
click at [904, 167] on button "Produkte verknüpfen" at bounding box center [929, 166] width 75 height 20
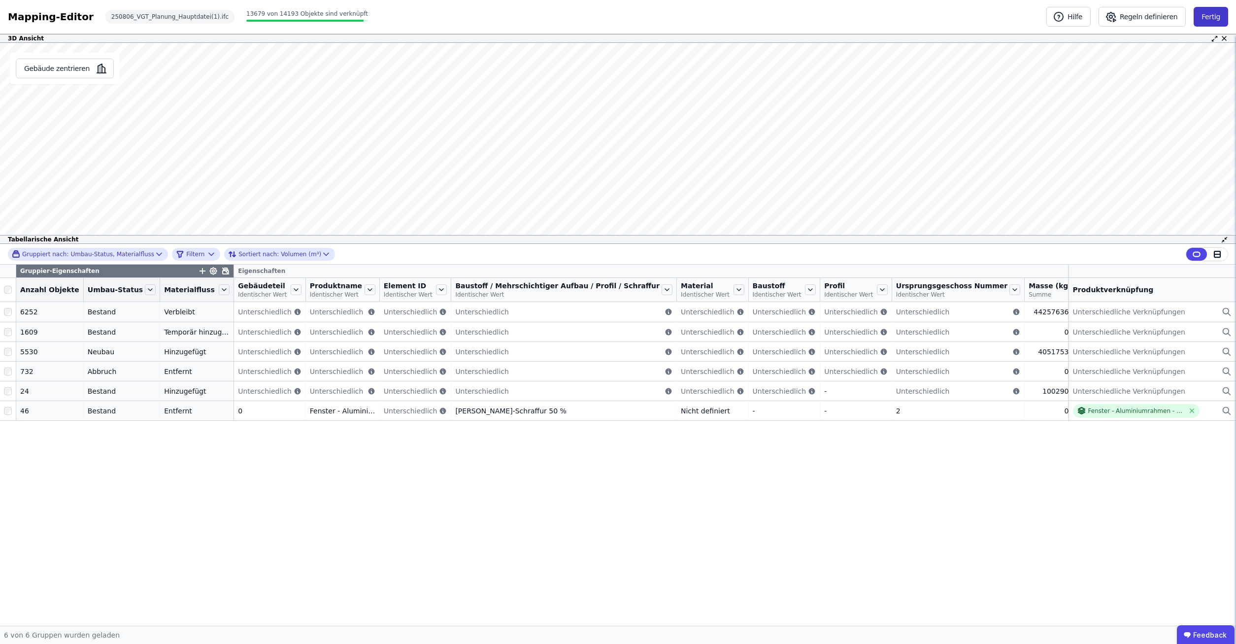
click at [1214, 17] on button "Fertig" at bounding box center [1211, 17] width 34 height 20
